Goal: Task Accomplishment & Management: Use online tool/utility

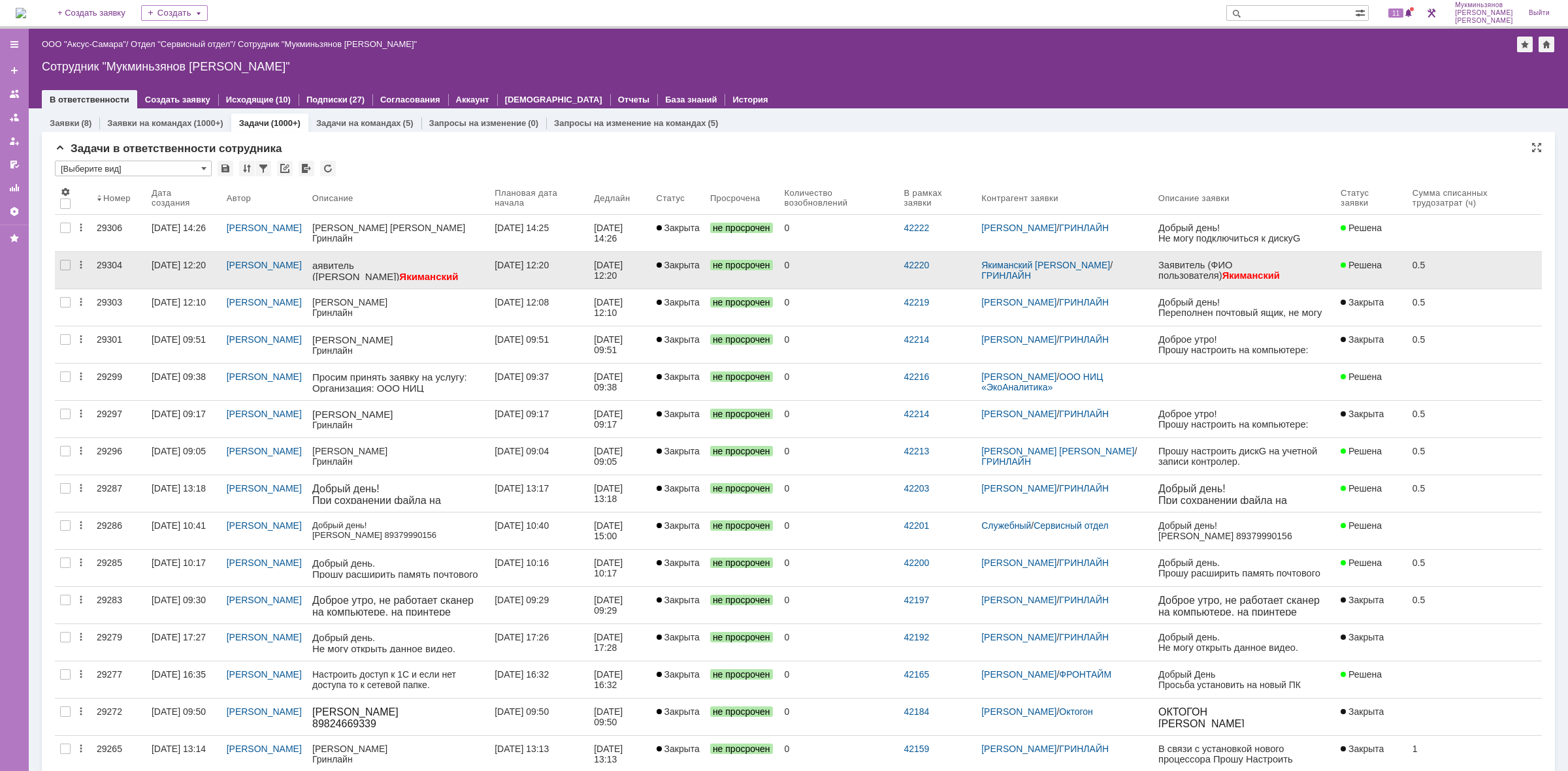
click at [317, 269] on p "аявитель ([PERSON_NAME]) Якиманский [PERSON_NAME]. А." at bounding box center [397, 277] width 172 height 33
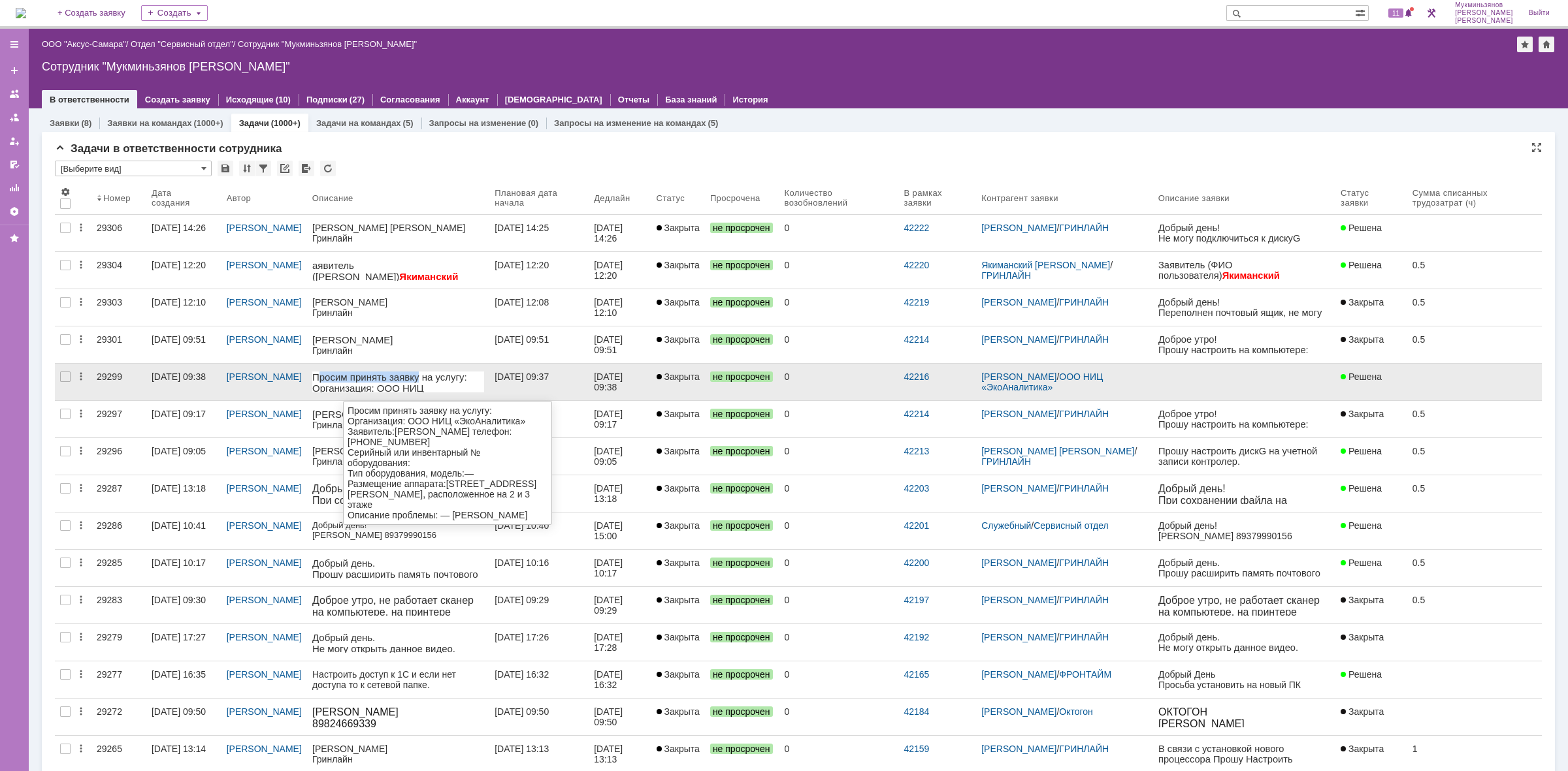
drag, startPoint x: 315, startPoint y: 375, endPoint x: 425, endPoint y: 375, distance: 110.0
click at [424, 374] on div "Просим принять заявку на услугу:" at bounding box center [397, 376] width 172 height 11
click at [436, 387] on div "Организация: ООО НИЦ «ЭкоАналитика»" at bounding box center [397, 393] width 172 height 23
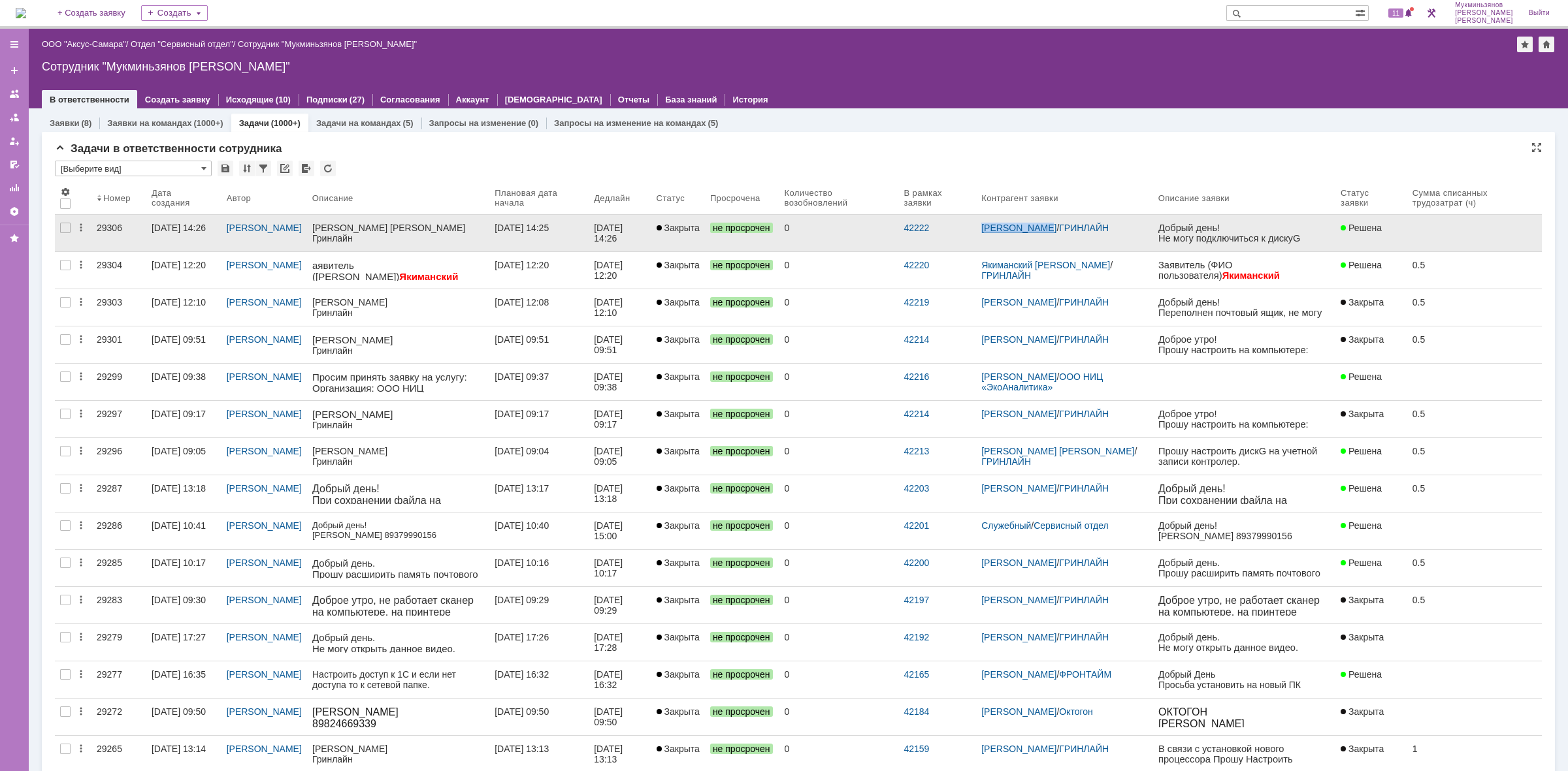
drag, startPoint x: 987, startPoint y: 225, endPoint x: 1065, endPoint y: 227, distance: 78.0
click at [1065, 227] on tr "29306 [DATE] 14:26 [PERSON_NAME] [DATE] 14:25 [DATE] 14:26 Закрыта не просрочен…" at bounding box center [798, 233] width 1487 height 37
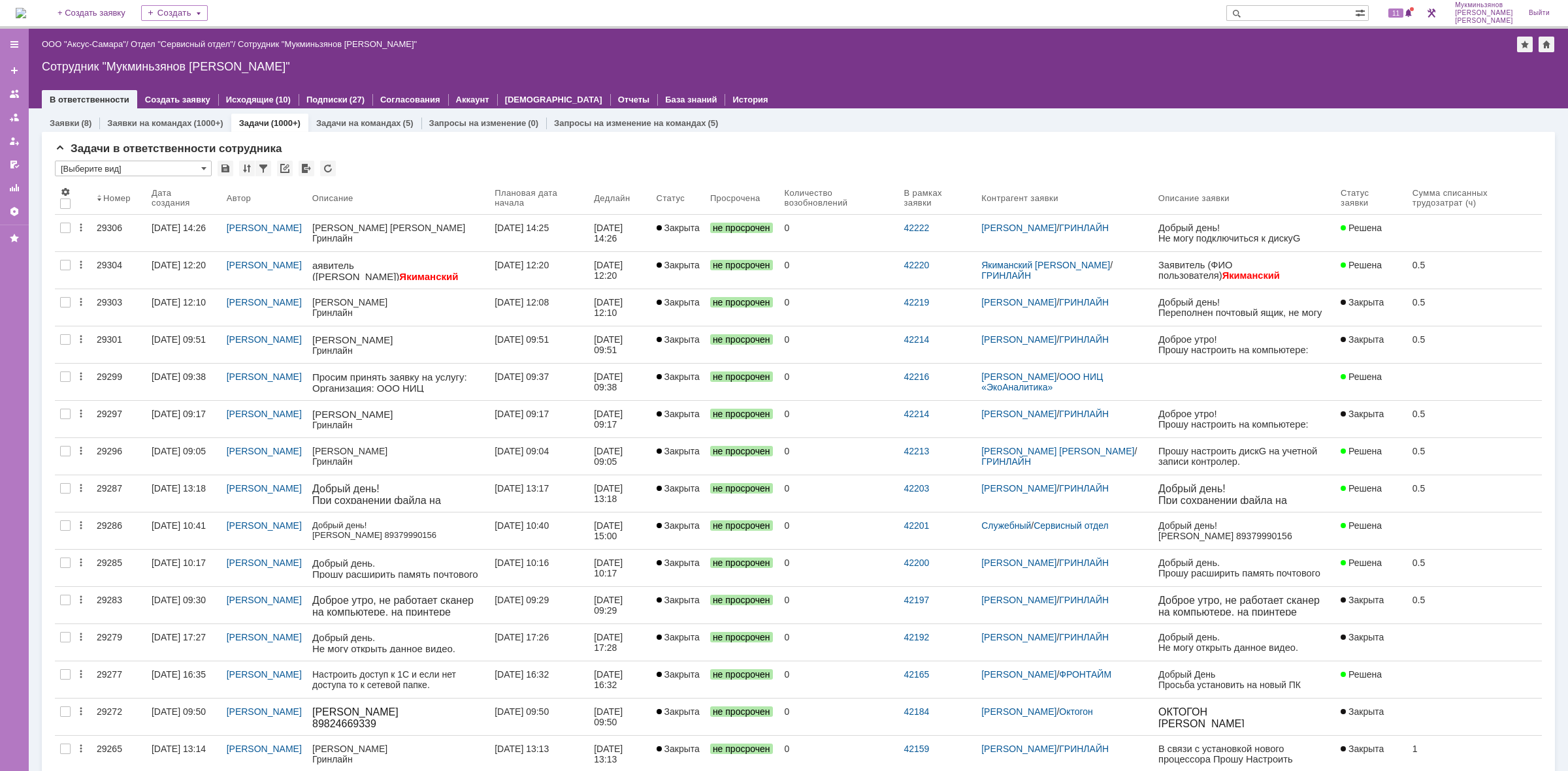
click at [976, 127] on div "Заявки (8) Заявки на командах (1000+) Задачи (1000+) Задачи на командах (5) Зап…" at bounding box center [798, 123] width 1513 height 18
